Goal: Information Seeking & Learning: Stay updated

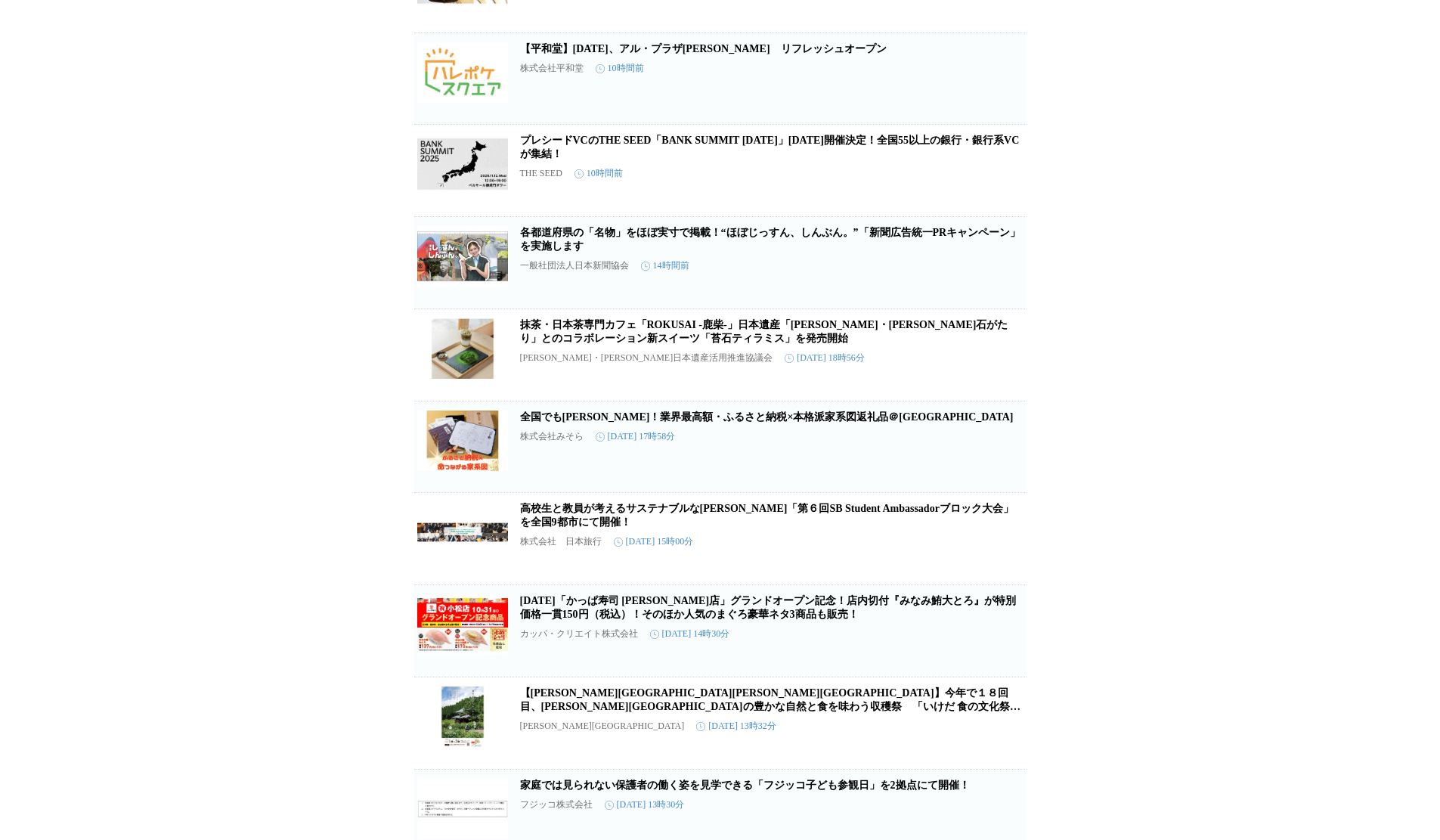
scroll to position [2408, 0]
click at [758, 422] on link "全国でも[PERSON_NAME]！業界最高額・ふるさと納税×本格派家系図返礼品＠[GEOGRAPHIC_DATA]" at bounding box center [766, 415] width 494 height 11
click at [787, 159] on link "プレシードVCのTHE SEED「BANK SUMMIT [DATE]」[DATE]開催決定！全国55以上の銀行・銀行系VCが集結！" at bounding box center [770, 145] width 500 height 25
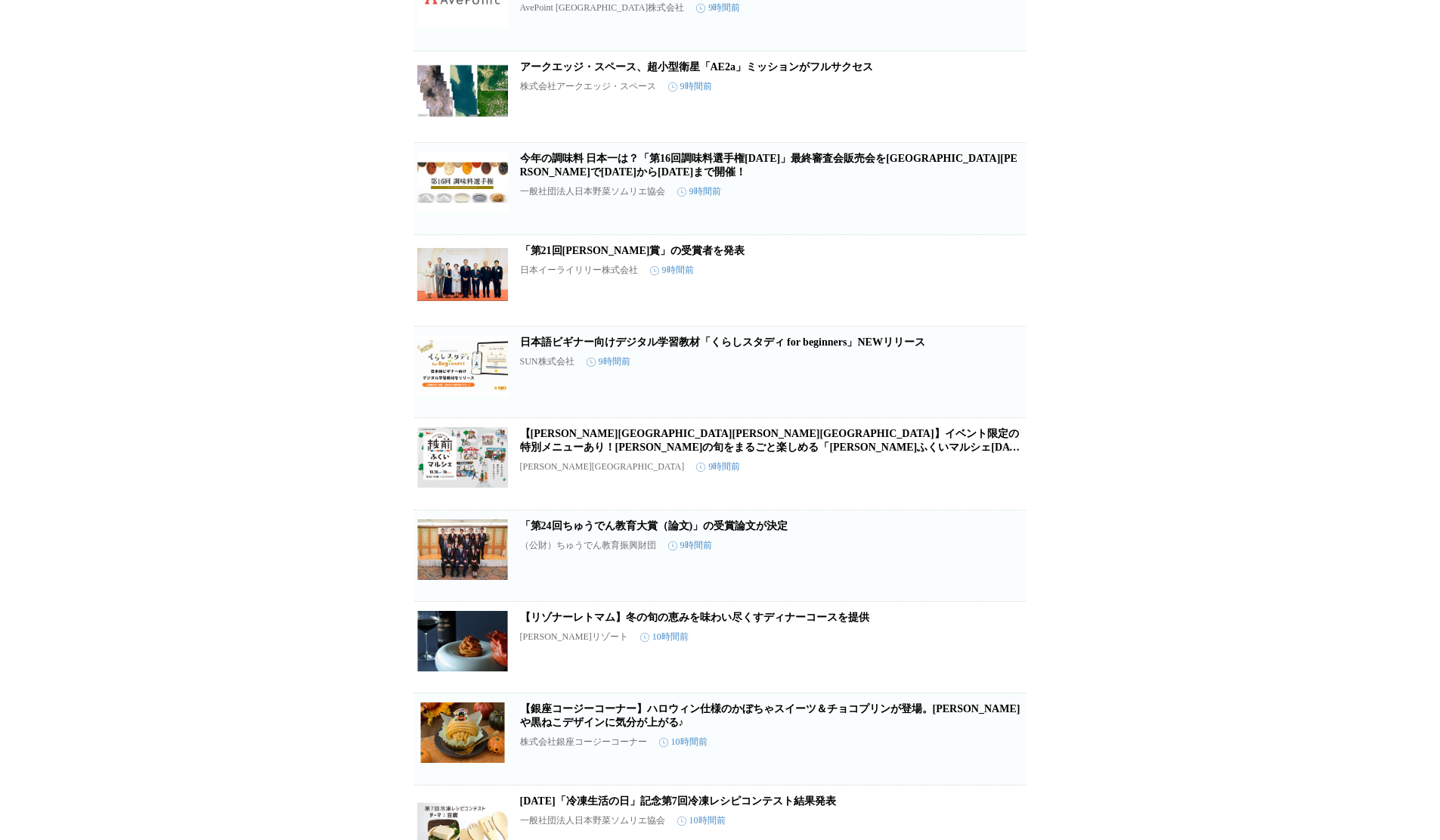
scroll to position [1563, 0]
click at [645, 532] on link "「第24回ちゅうでん教育大賞（論文)」の受賞論文が決定" at bounding box center [654, 526] width 268 height 11
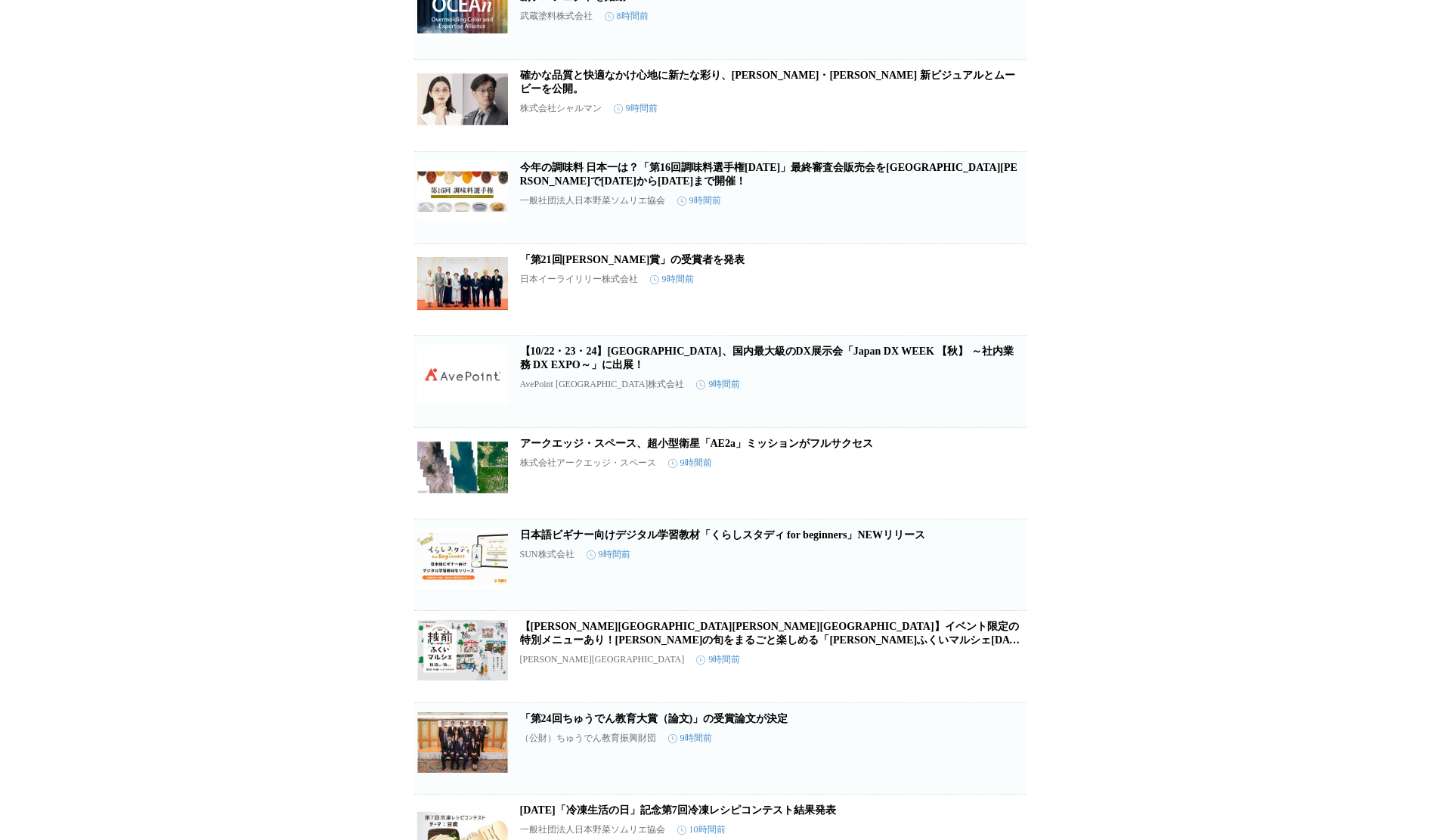
scroll to position [1370, 0]
click at [626, 266] on link "「第21回[PERSON_NAME]賞」の受賞者を発表" at bounding box center [633, 260] width 225 height 11
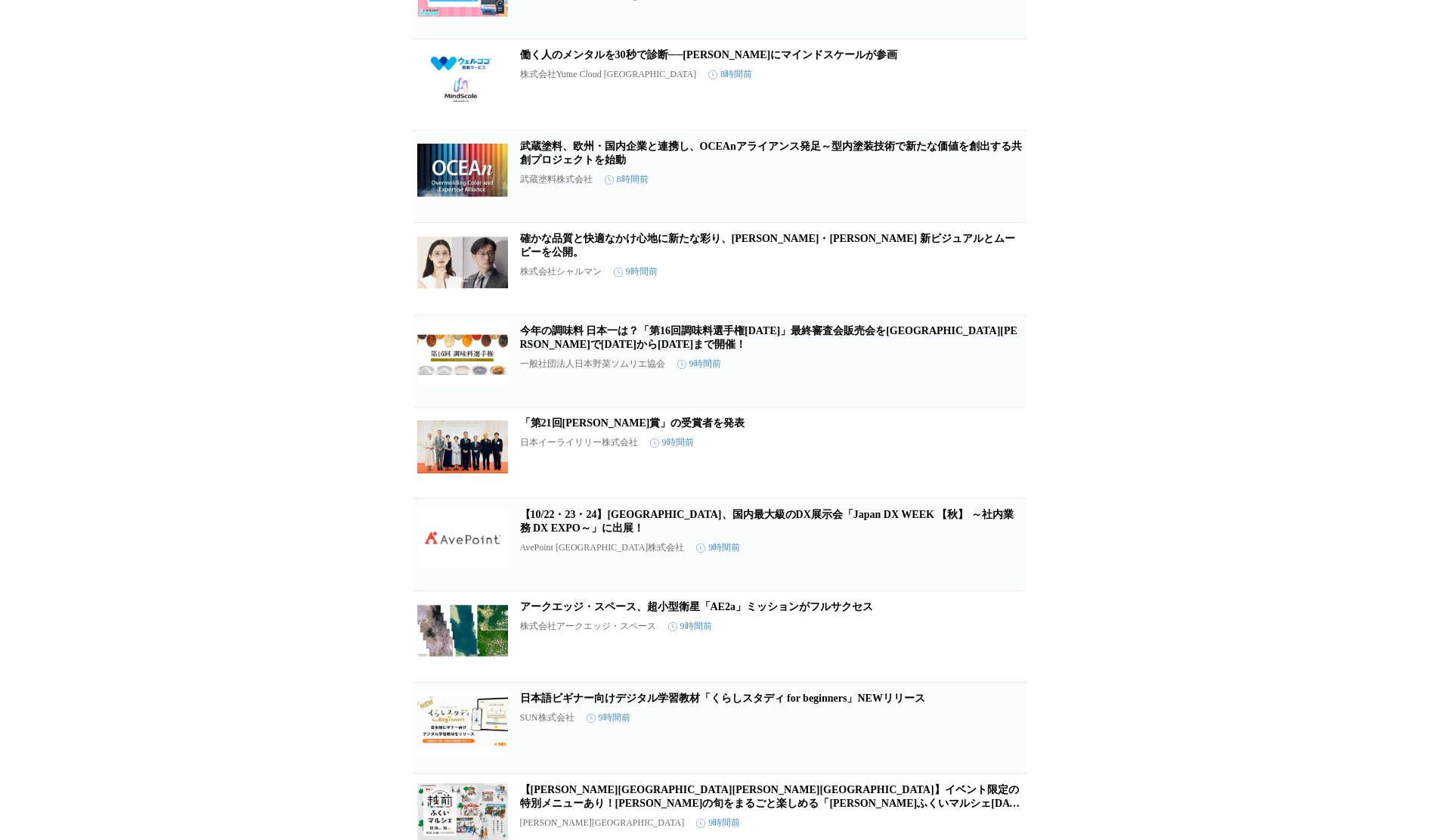
scroll to position [1207, 0]
click at [798, 166] on link "武蔵塗料、欧州・国内企業と連携し、OCEAnアライアンス発足～型内塗装技術で新たな価値を創出する共創プロジェクトを始動" at bounding box center [771, 153] width 502 height 25
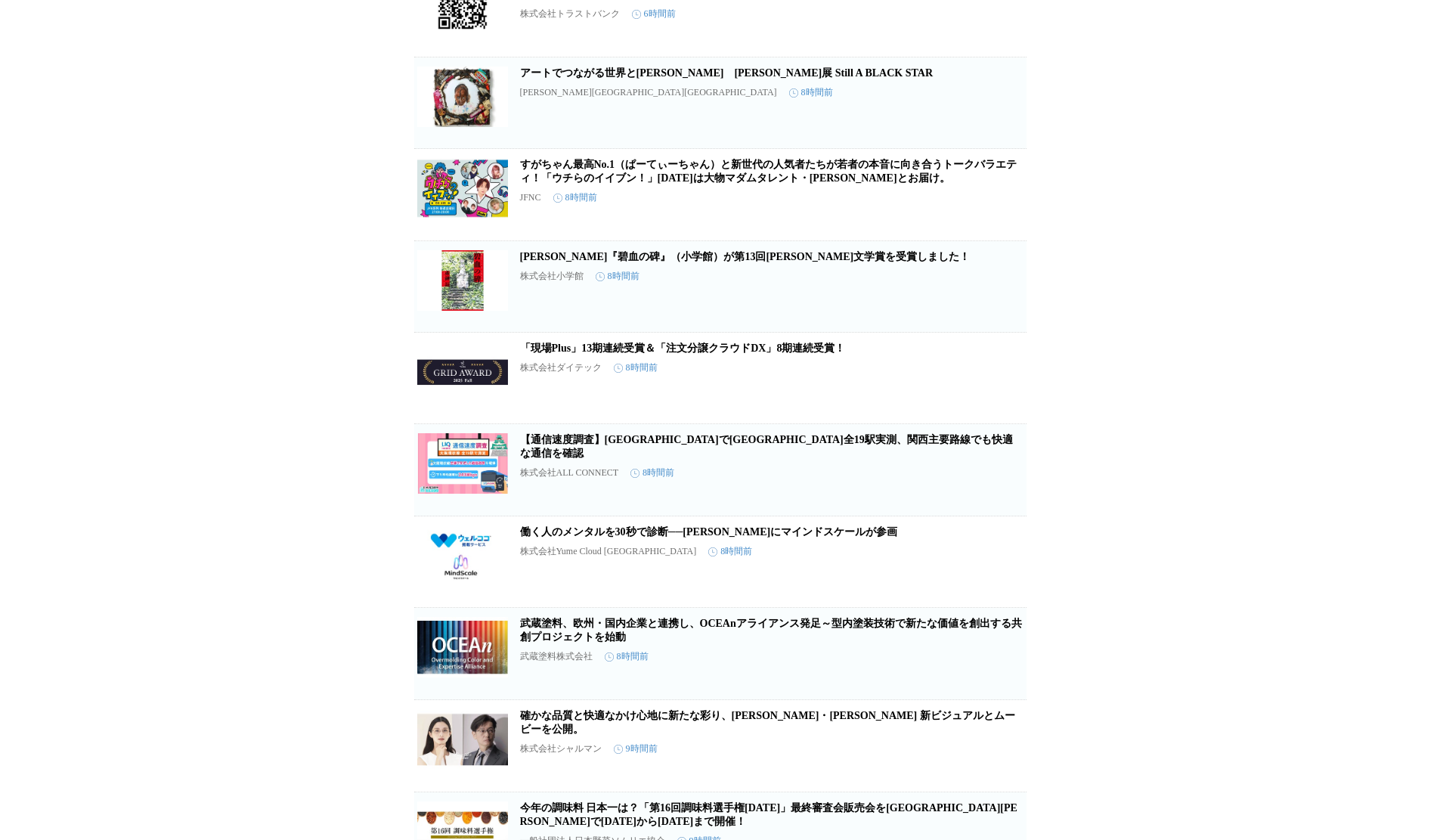
scroll to position [730, 0]
click at [607, 355] on link "「現場Plus」13期連続受賞＆「注文分譲クラウドDX」8期連続受賞！" at bounding box center [683, 348] width 325 height 11
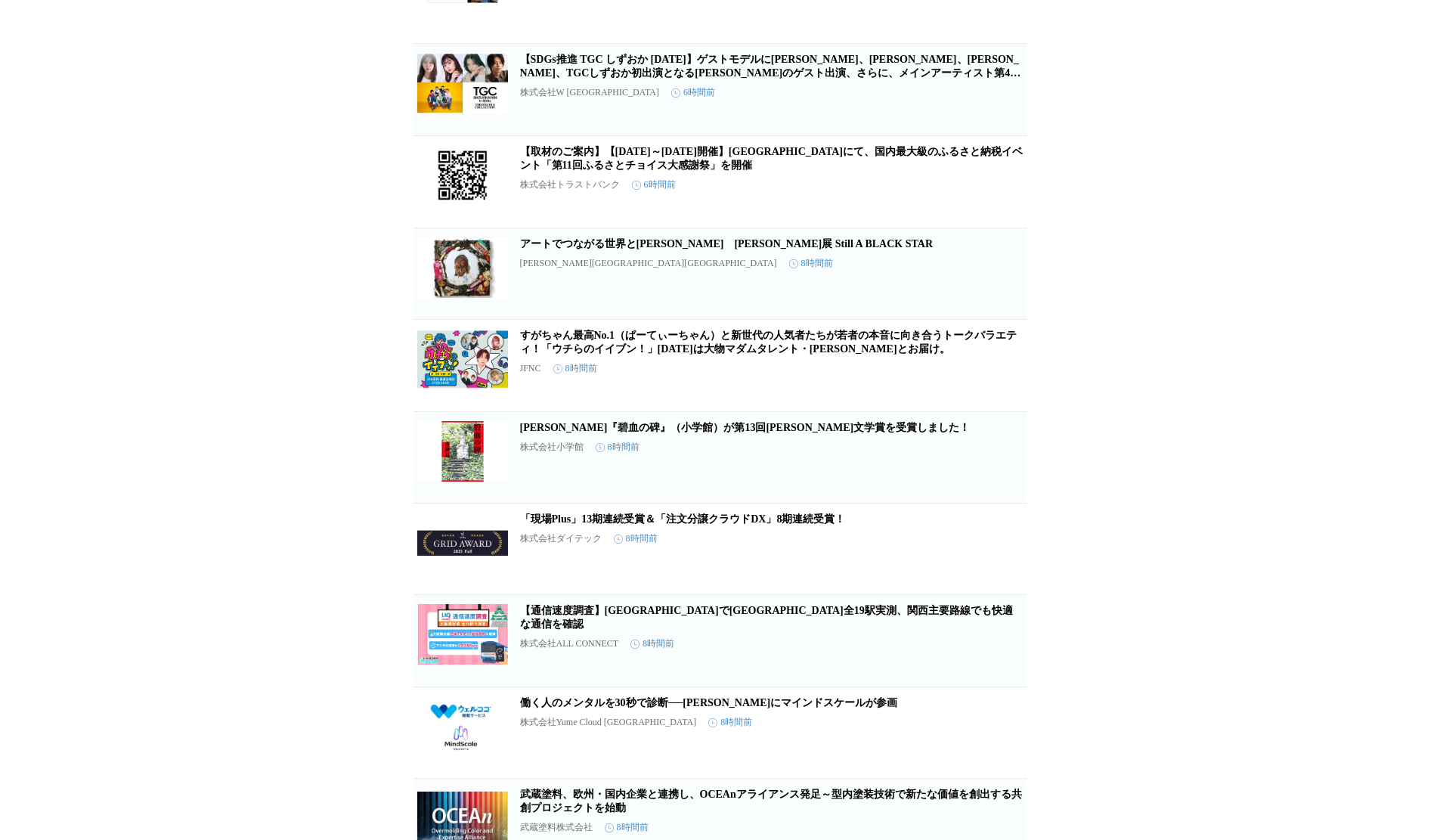
scroll to position [559, 0]
click at [601, 355] on link "すがちゃん最高No.1（ぱーてぃーちゃん）と新世代の人気者たちが若者の本音に向き合うトークバラエティ！「ウチらのイイブン！」[DATE]は大物マダムタレント・…" at bounding box center [768, 342] width 497 height 25
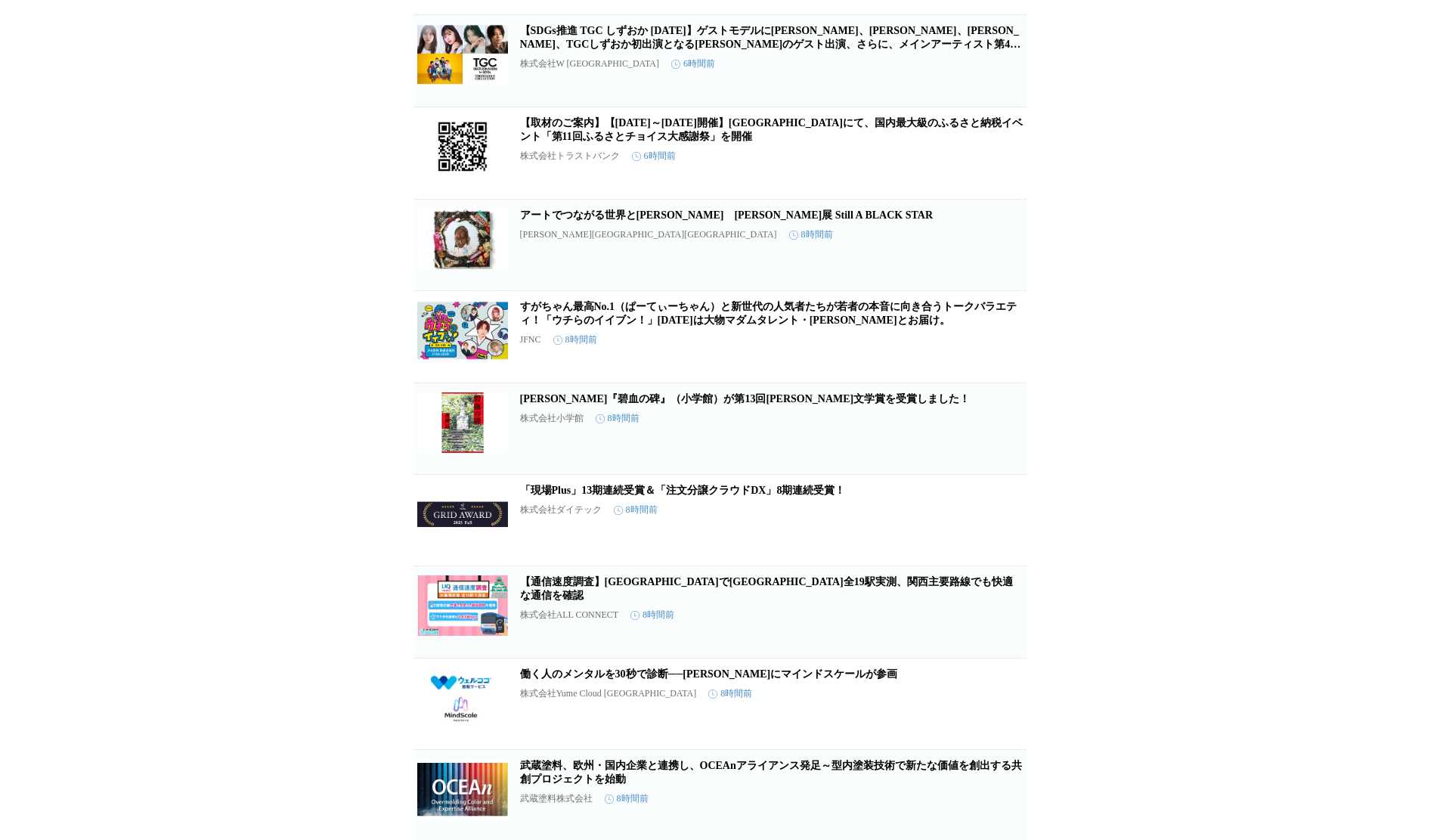
scroll to position [589, 0]
click at [710, 404] on link "[PERSON_NAME]『碧血の碑』（小学館）が第13回[PERSON_NAME]文学賞を受賞しました！" at bounding box center [745, 397] width 450 height 11
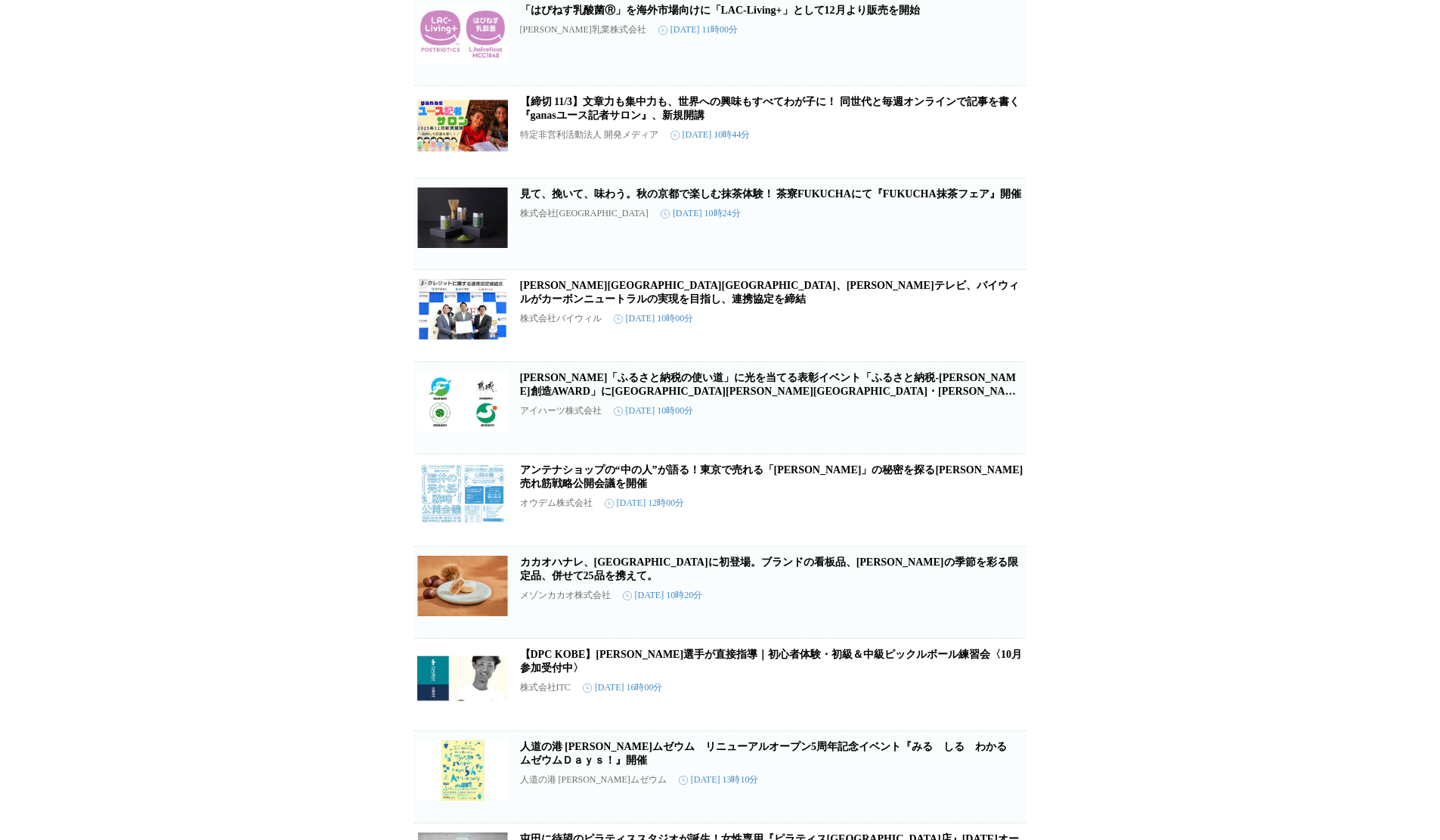
scroll to position [3918, 0]
click at [552, 199] on link "見て、挽いて、味わう。秋の京都で楽しむ抹茶体験！ 茶寮FUKUCHAにて『FUKUCHA抹茶フェア』開催" at bounding box center [770, 193] width 501 height 11
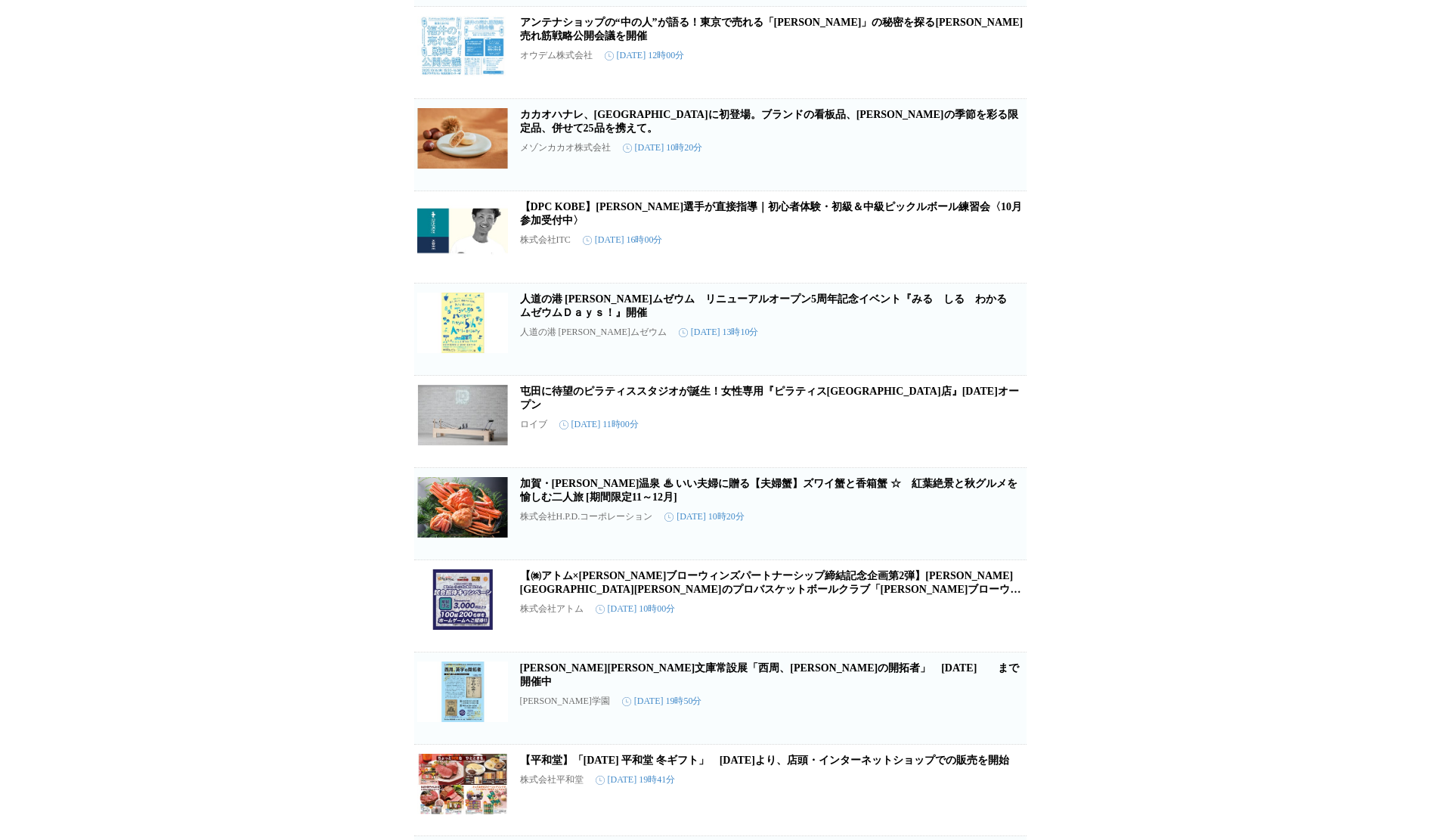
scroll to position [4366, 0]
click at [605, 96] on article "アンテナショップの“中の人”が語る！東京で売れる「[PERSON_NAME]」の秘密を探る[PERSON_NAME]売れ筋戦略公開会議を開催 オウデム株式会社…" at bounding box center [720, 51] width 612 height 92
click at [605, 40] on link "アンテナショップの“中の人”が語る！東京で売れる「[PERSON_NAME]」の秘密を探る[PERSON_NAME]売れ筋戦略公開会議を開催" at bounding box center [772, 27] width 504 height 25
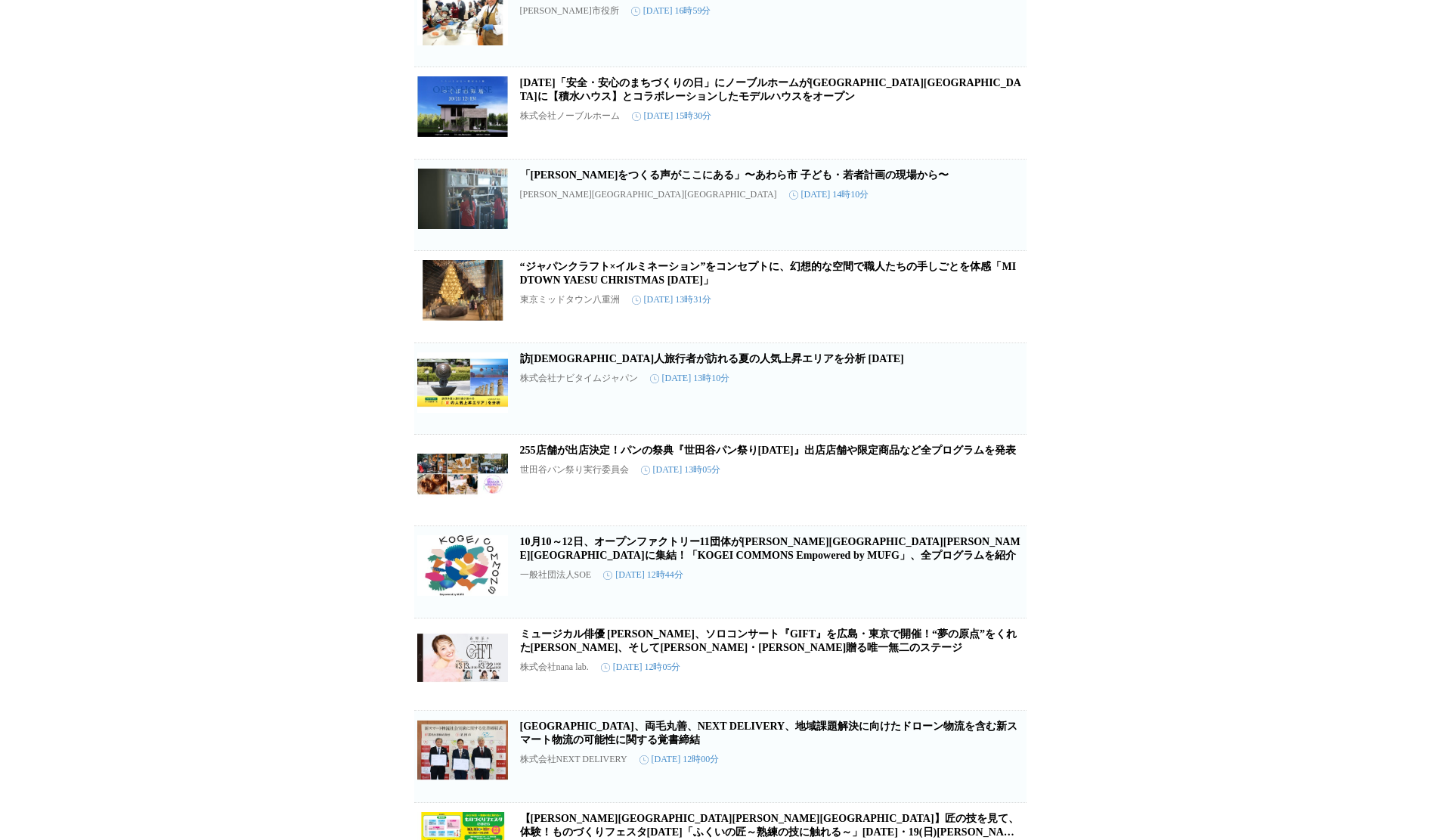
scroll to position [7798, 0]
click at [568, 364] on link "訪[DEMOGRAPHIC_DATA]人旅行者が訪れる夏の人気上昇エリアを分析 [DATE]" at bounding box center [712, 357] width 384 height 11
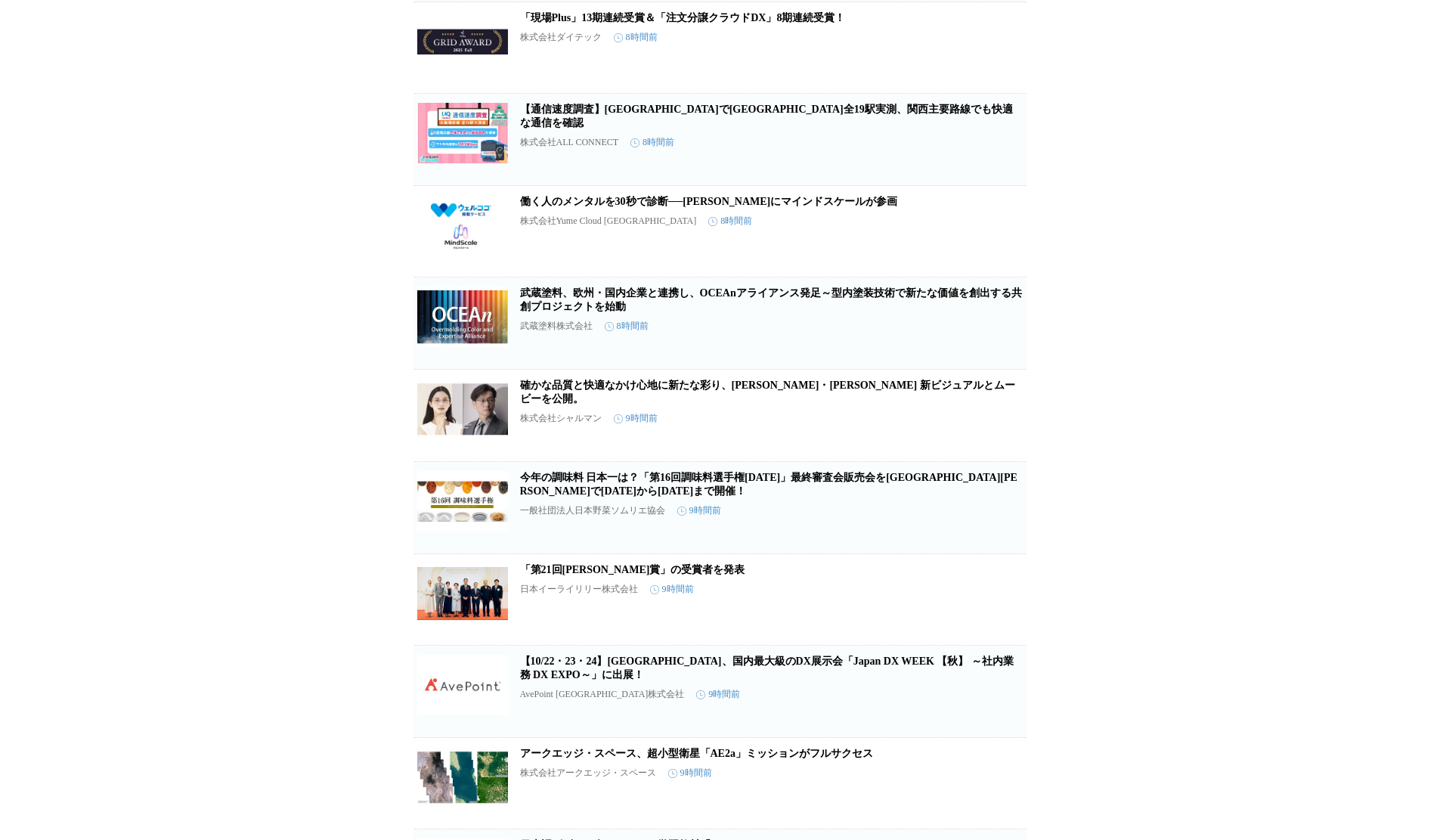
scroll to position [1062, 0]
click at [752, 495] on link "今年の調味料 日本一は？「第16回調味料選手権[DATE]」最終審査会販売会を[GEOGRAPHIC_DATA][PERSON_NAME]で[DATE]から[…" at bounding box center [768, 483] width 497 height 25
